Goal: Use online tool/utility: Utilize a website feature to perform a specific function

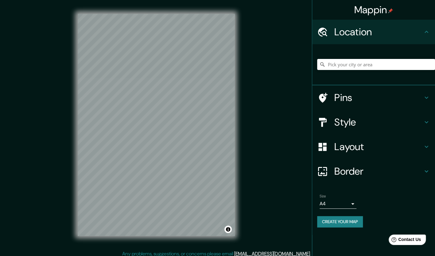
click at [348, 205] on body "Mappin Location Pins Style Layout Border Choose a border. Hint : you can make l…" at bounding box center [217, 128] width 435 height 256
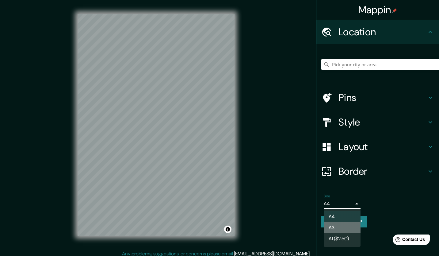
click at [345, 228] on li "A3" at bounding box center [342, 227] width 37 height 11
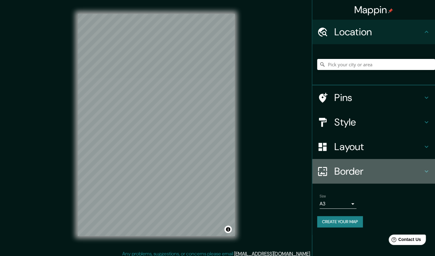
click at [376, 174] on h4 "Border" at bounding box center [378, 171] width 88 height 12
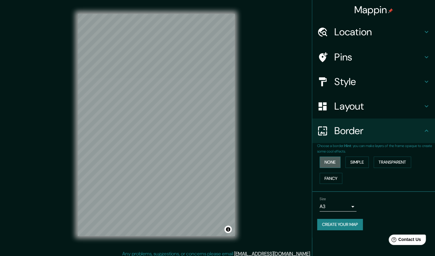
click at [335, 162] on button "None" at bounding box center [329, 161] width 21 height 11
click at [357, 162] on button "Simple" at bounding box center [356, 161] width 23 height 11
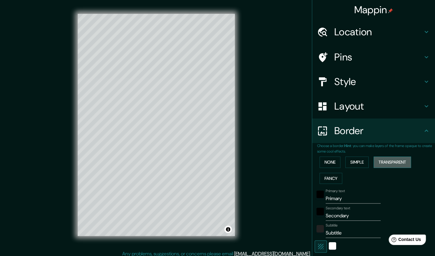
click at [390, 162] on button "Transparent" at bounding box center [391, 161] width 37 height 11
click at [328, 177] on button "Fancy" at bounding box center [330, 178] width 23 height 11
click at [325, 164] on button "None" at bounding box center [329, 161] width 21 height 11
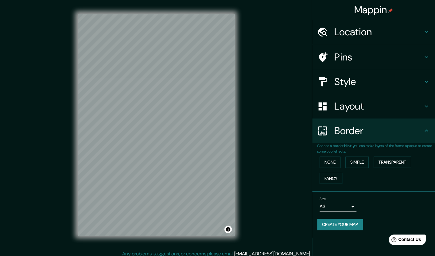
click at [359, 129] on h4 "Border" at bounding box center [378, 131] width 88 height 12
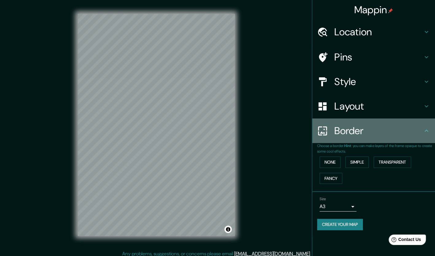
click at [425, 132] on icon at bounding box center [425, 130] width 7 height 7
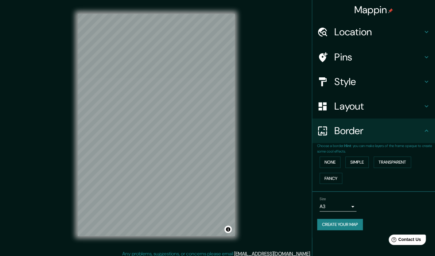
click at [427, 105] on icon at bounding box center [425, 105] width 7 height 7
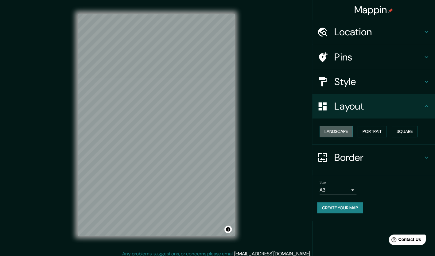
click at [345, 130] on button "Landscape" at bounding box center [335, 131] width 33 height 11
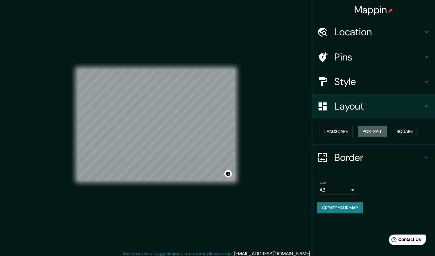
click at [376, 131] on button "Portrait" at bounding box center [371, 131] width 29 height 11
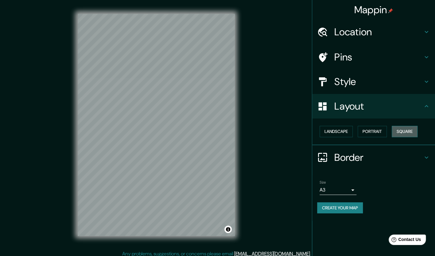
click at [414, 129] on button "Square" at bounding box center [405, 131] width 26 height 11
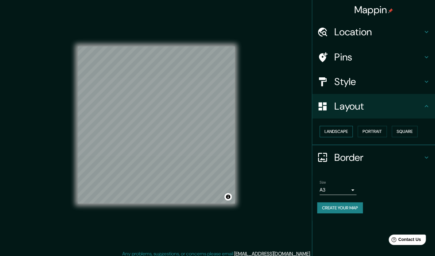
click at [343, 130] on button "Landscape" at bounding box center [335, 131] width 33 height 11
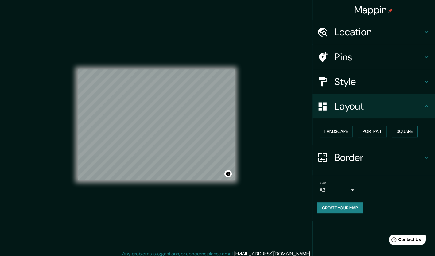
click at [402, 129] on button "Square" at bounding box center [405, 131] width 26 height 11
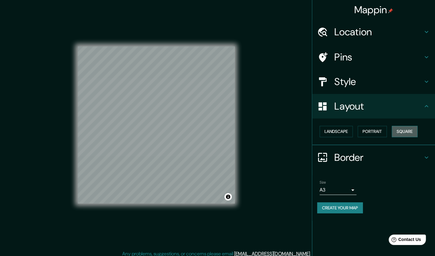
click at [404, 132] on button "Square" at bounding box center [405, 131] width 26 height 11
click at [368, 128] on button "Portrait" at bounding box center [371, 131] width 29 height 11
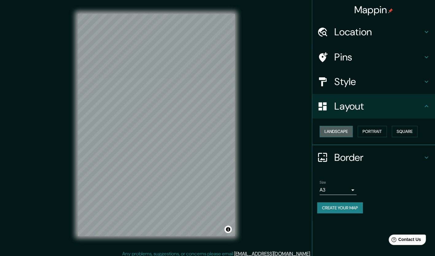
click at [351, 131] on button "Landscape" at bounding box center [335, 131] width 33 height 11
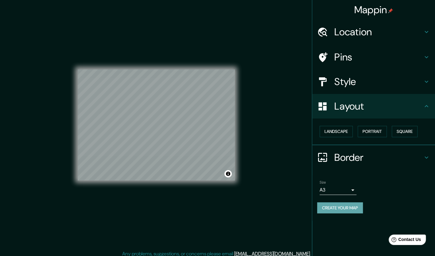
click at [340, 211] on button "Create your map" at bounding box center [340, 207] width 46 height 11
click at [228, 173] on button "Toggle attribution" at bounding box center [227, 173] width 7 height 7
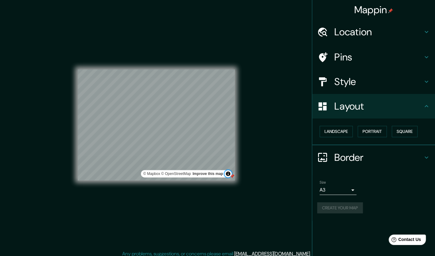
click at [225, 174] on button "Toggle attribution" at bounding box center [227, 173] width 7 height 7
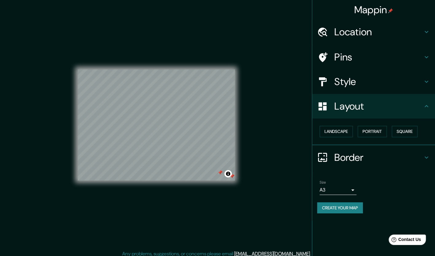
click at [199, 186] on div "© Mapbox © OpenStreetMap Improve this map" at bounding box center [156, 125] width 157 height 230
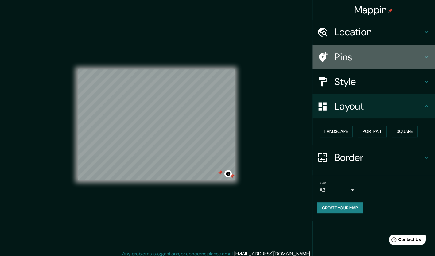
click at [370, 54] on h4 "Pins" at bounding box center [378, 57] width 88 height 12
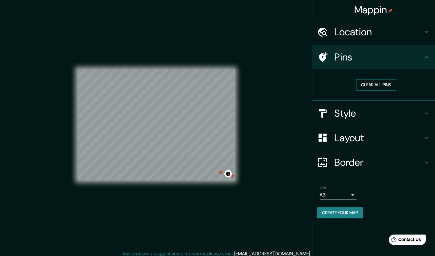
click at [376, 85] on button "Clear all pins" at bounding box center [376, 84] width 40 height 11
click at [357, 58] on h4 "Pins" at bounding box center [378, 57] width 88 height 12
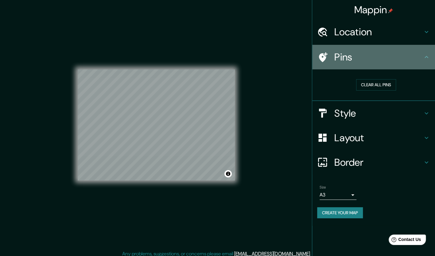
click at [427, 58] on icon at bounding box center [426, 57] width 4 height 2
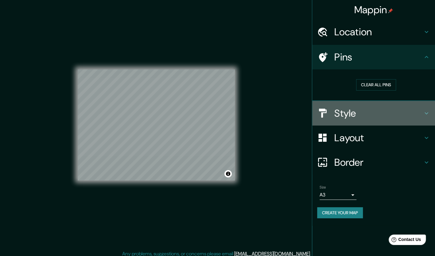
click at [418, 111] on h4 "Style" at bounding box center [378, 113] width 88 height 12
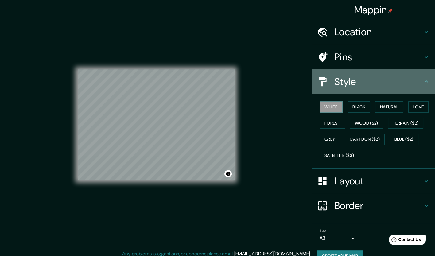
drag, startPoint x: 423, startPoint y: 84, endPoint x: 423, endPoint y: 119, distance: 35.0
click at [423, 87] on div "Style" at bounding box center [373, 81] width 123 height 25
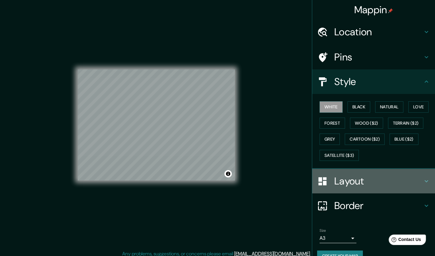
click at [417, 179] on h4 "Layout" at bounding box center [378, 181] width 88 height 12
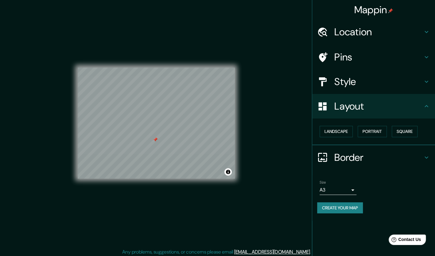
scroll to position [3, 0]
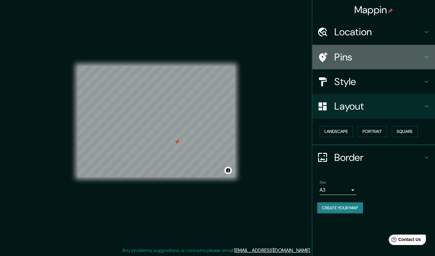
click at [403, 55] on h4 "Pins" at bounding box center [378, 57] width 88 height 12
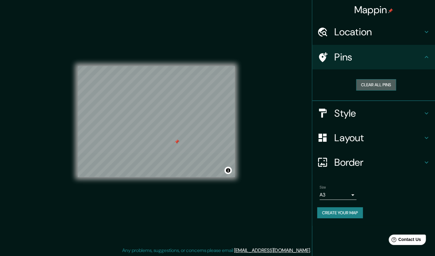
click at [365, 85] on button "Clear all pins" at bounding box center [376, 84] width 40 height 11
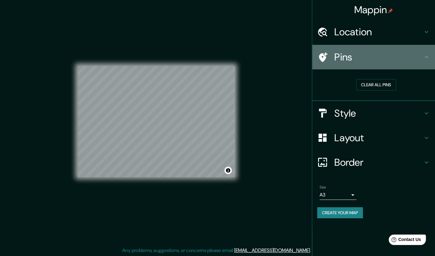
click at [359, 61] on h4 "Pins" at bounding box center [378, 57] width 88 height 12
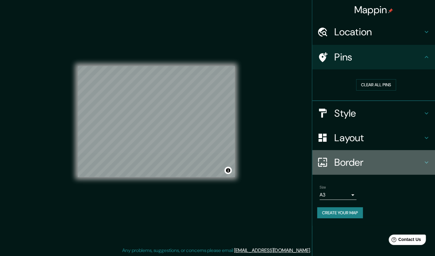
click at [380, 162] on h4 "Border" at bounding box center [378, 162] width 88 height 12
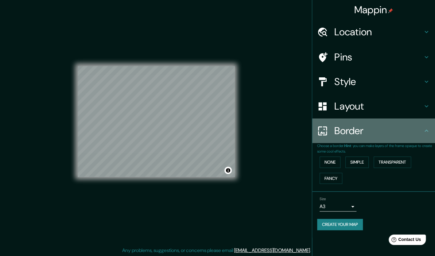
click at [370, 132] on h4 "Border" at bounding box center [378, 131] width 88 height 12
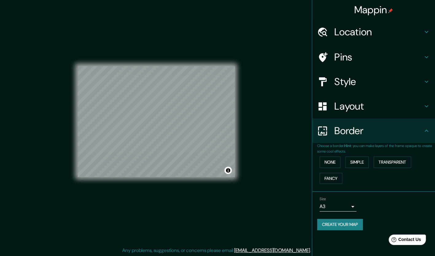
click at [380, 34] on h4 "Location" at bounding box center [378, 32] width 88 height 12
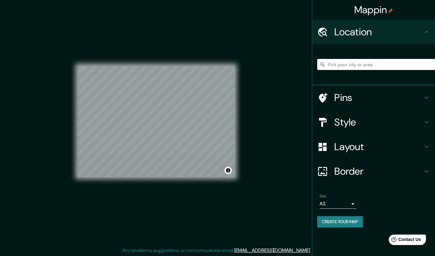
click at [361, 99] on h4 "Pins" at bounding box center [378, 97] width 88 height 12
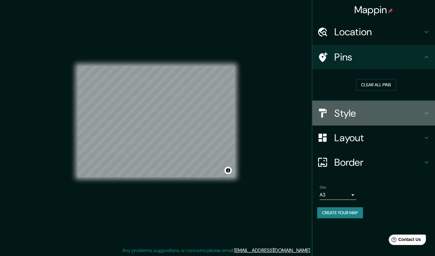
click at [361, 109] on h4 "Style" at bounding box center [378, 113] width 88 height 12
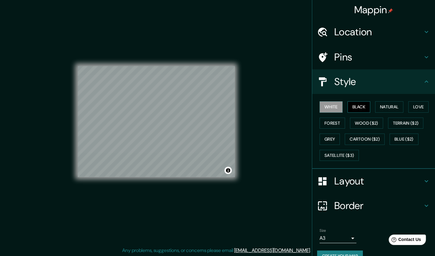
click at [359, 107] on button "Black" at bounding box center [358, 106] width 23 height 11
